Goal: Check status

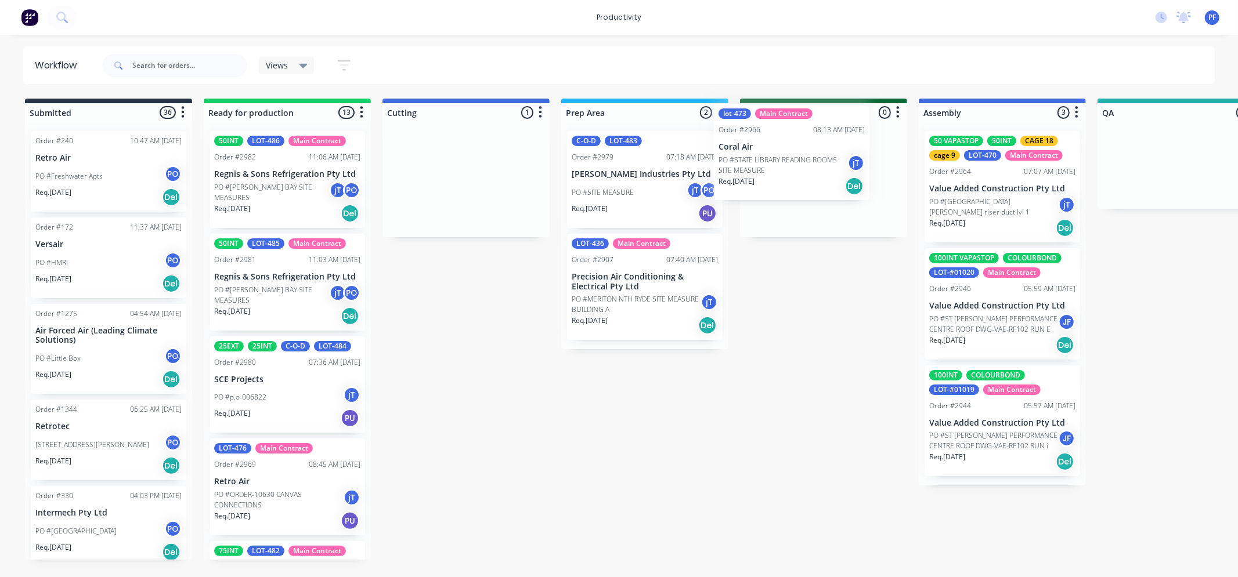
drag, startPoint x: 438, startPoint y: 174, endPoint x: 783, endPoint y: 156, distance: 345.8
click at [768, 147] on div "Submitted 36 Order #240 10:47 AM [DATE] Retro Air PO #Freshwater Apts PO Req. […" at bounding box center [1127, 329] width 2272 height 461
